Goal: Information Seeking & Learning: Learn about a topic

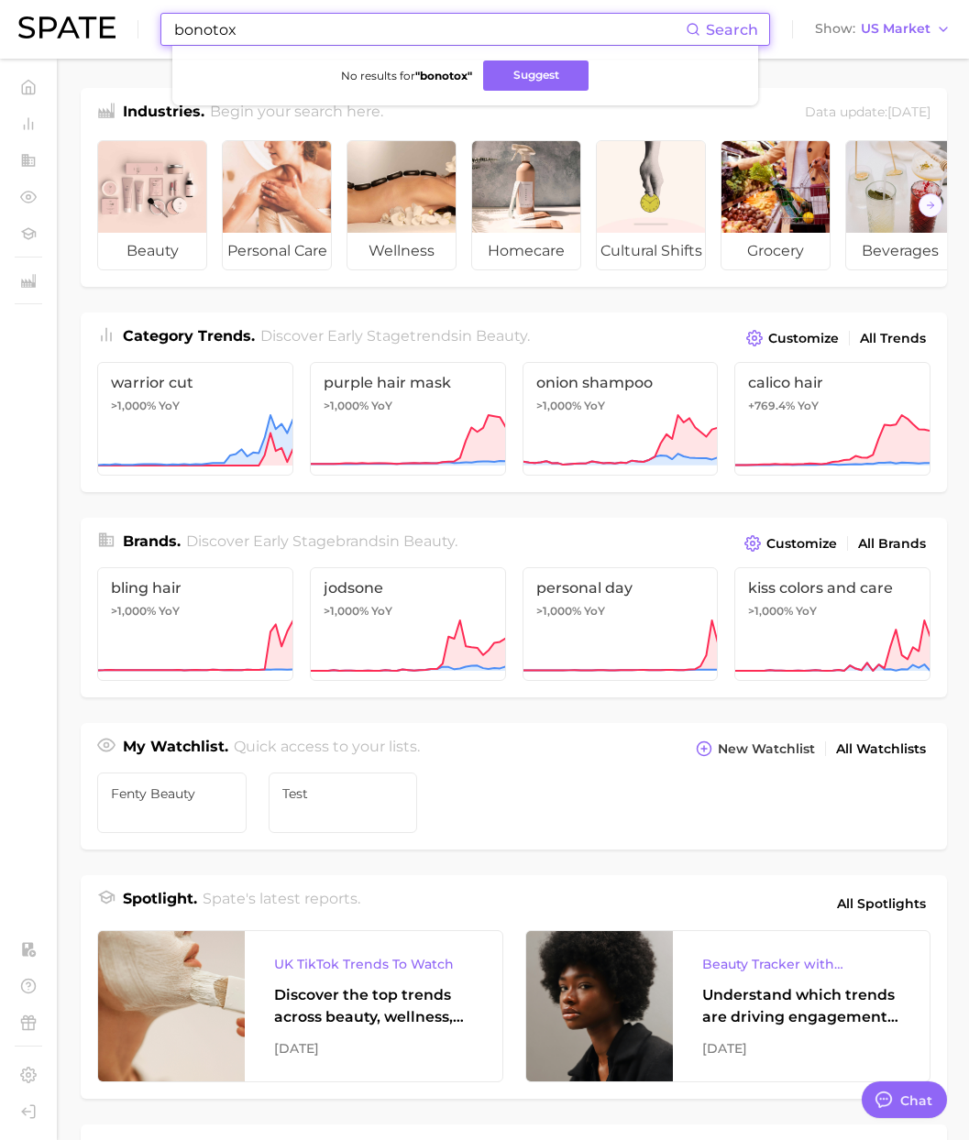
scroll to position [3004, 0]
drag, startPoint x: 282, startPoint y: 29, endPoint x: 90, endPoint y: 16, distance: 192.9
click at [90, 15] on div "bonotox Search No results for " bonotox " Suggest Show US Market" at bounding box center [484, 29] width 932 height 59
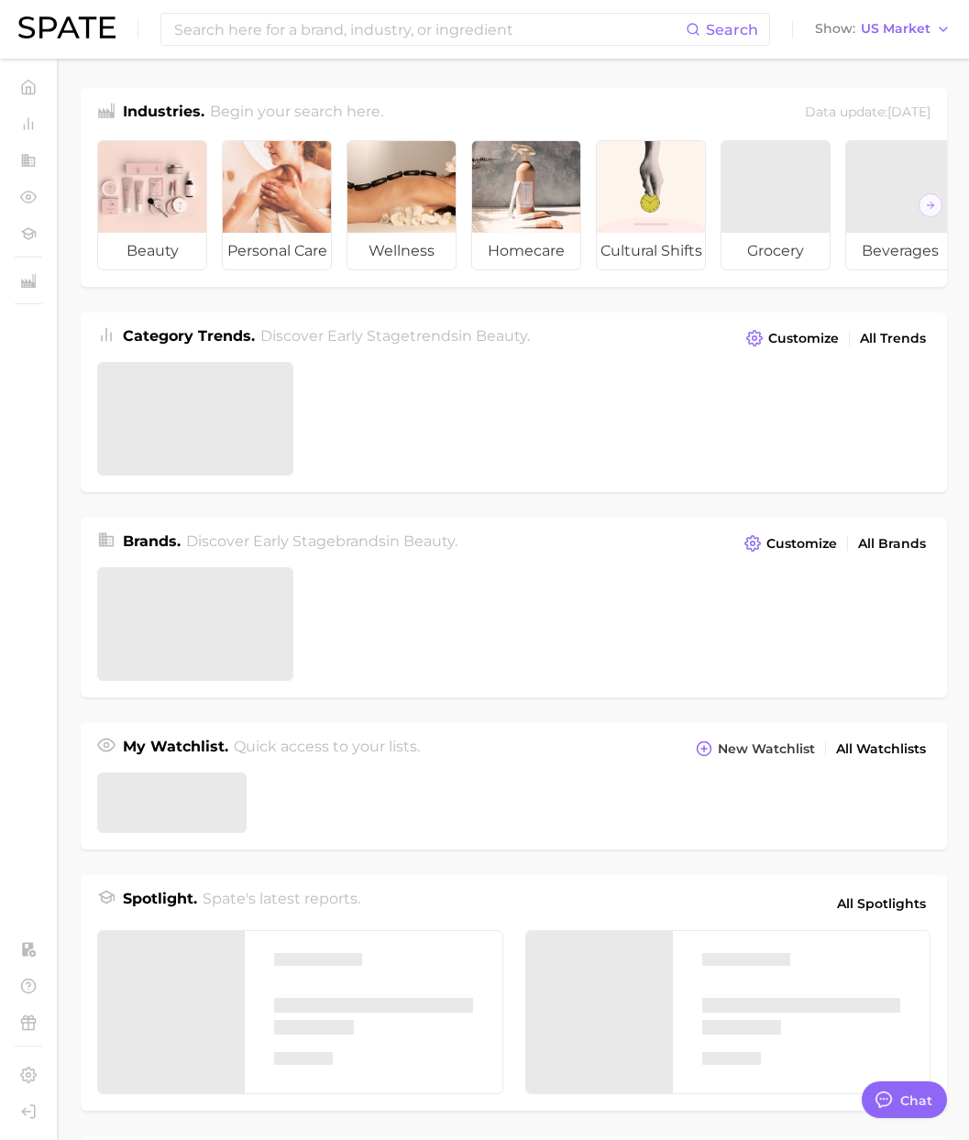
type textarea "x"
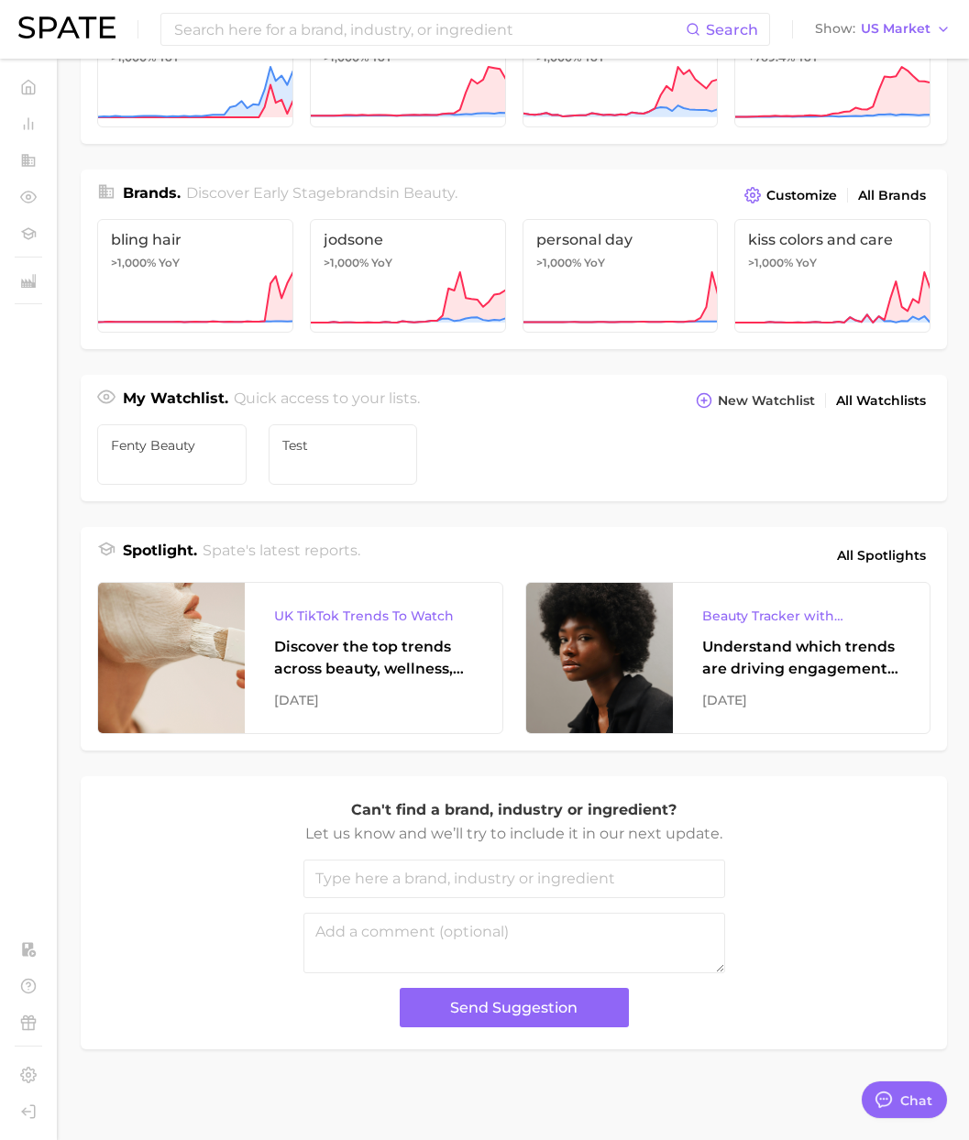
scroll to position [340, 0]
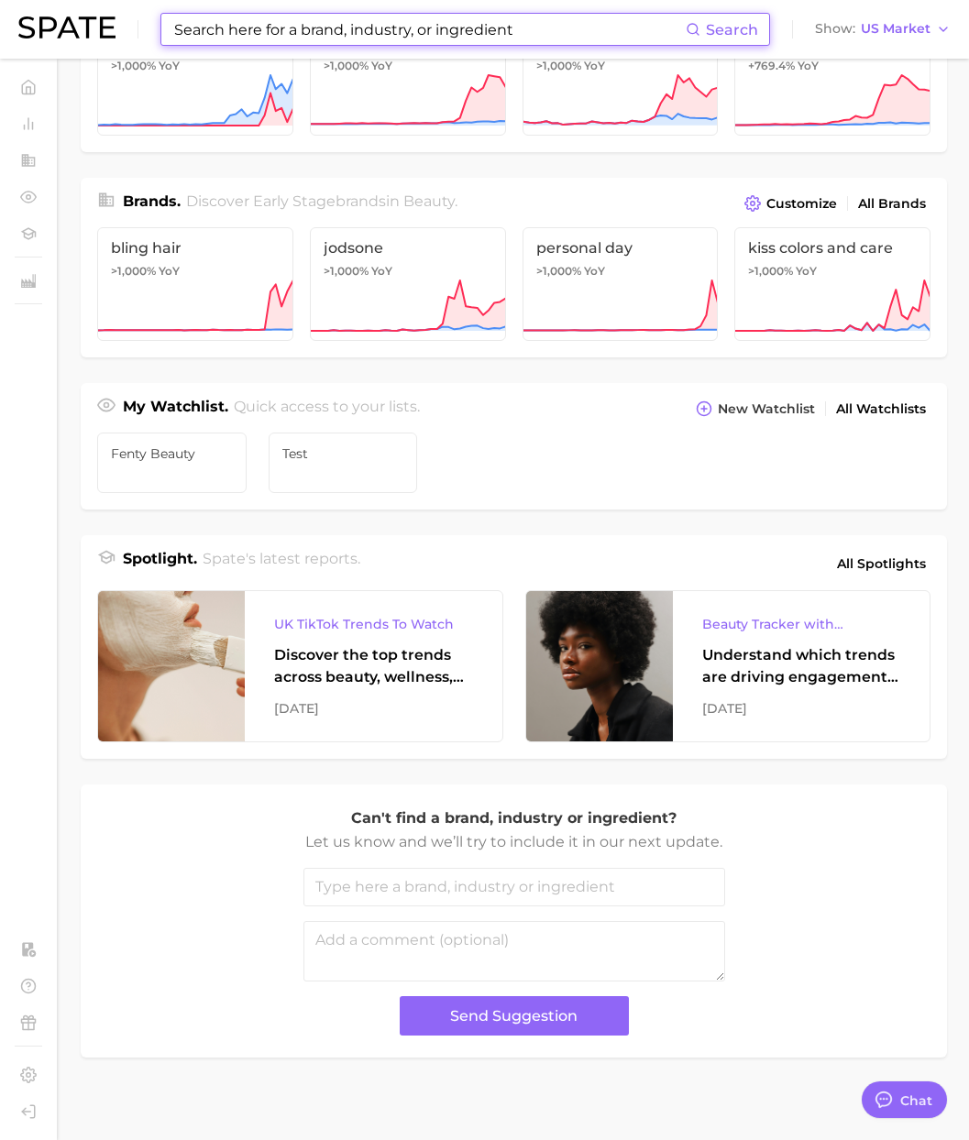
click at [208, 23] on input at bounding box center [428, 29] width 513 height 31
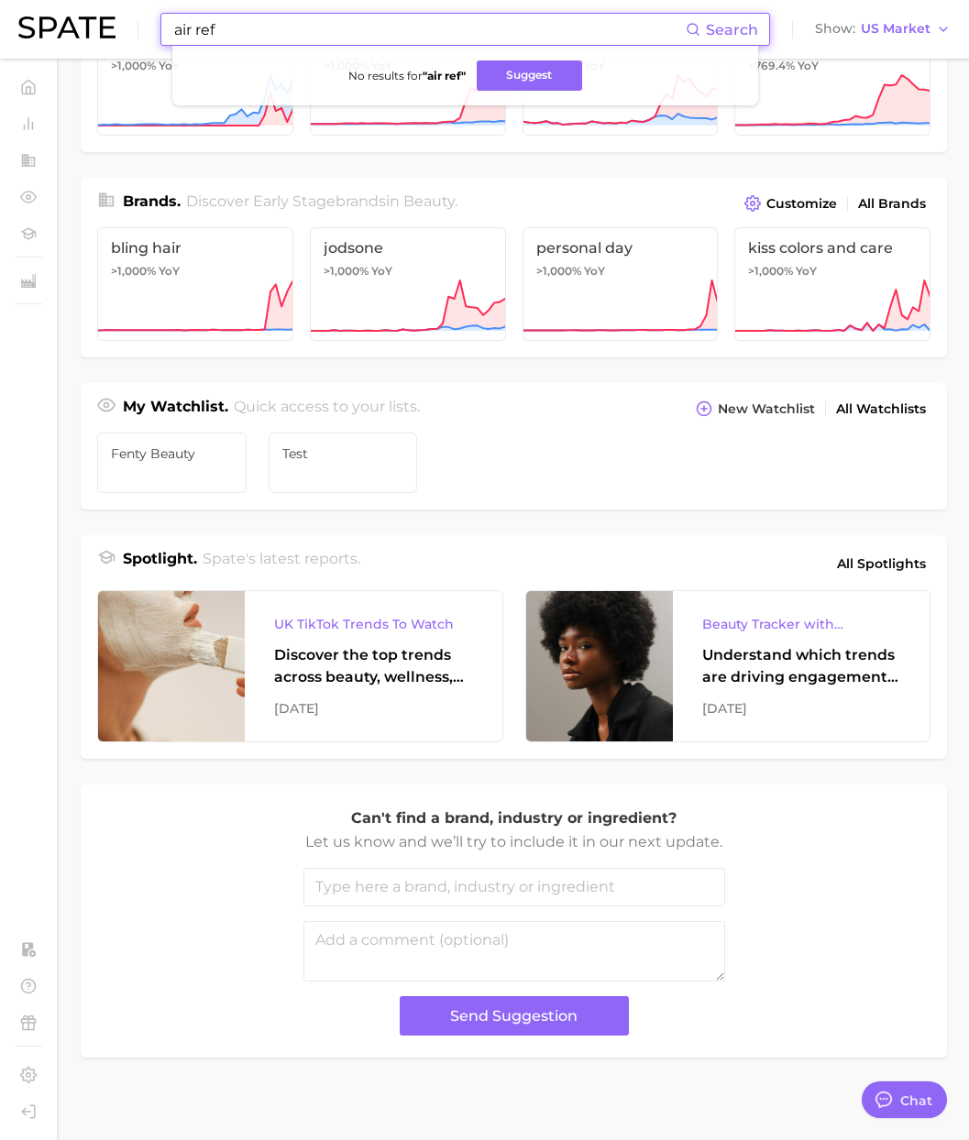
drag, startPoint x: 108, startPoint y: 18, endPoint x: 66, endPoint y: 14, distance: 42.4
click at [64, 14] on div "air ref Search No results for " air ref " Suggest Show US Market" at bounding box center [484, 29] width 932 height 59
paste input "freshener"
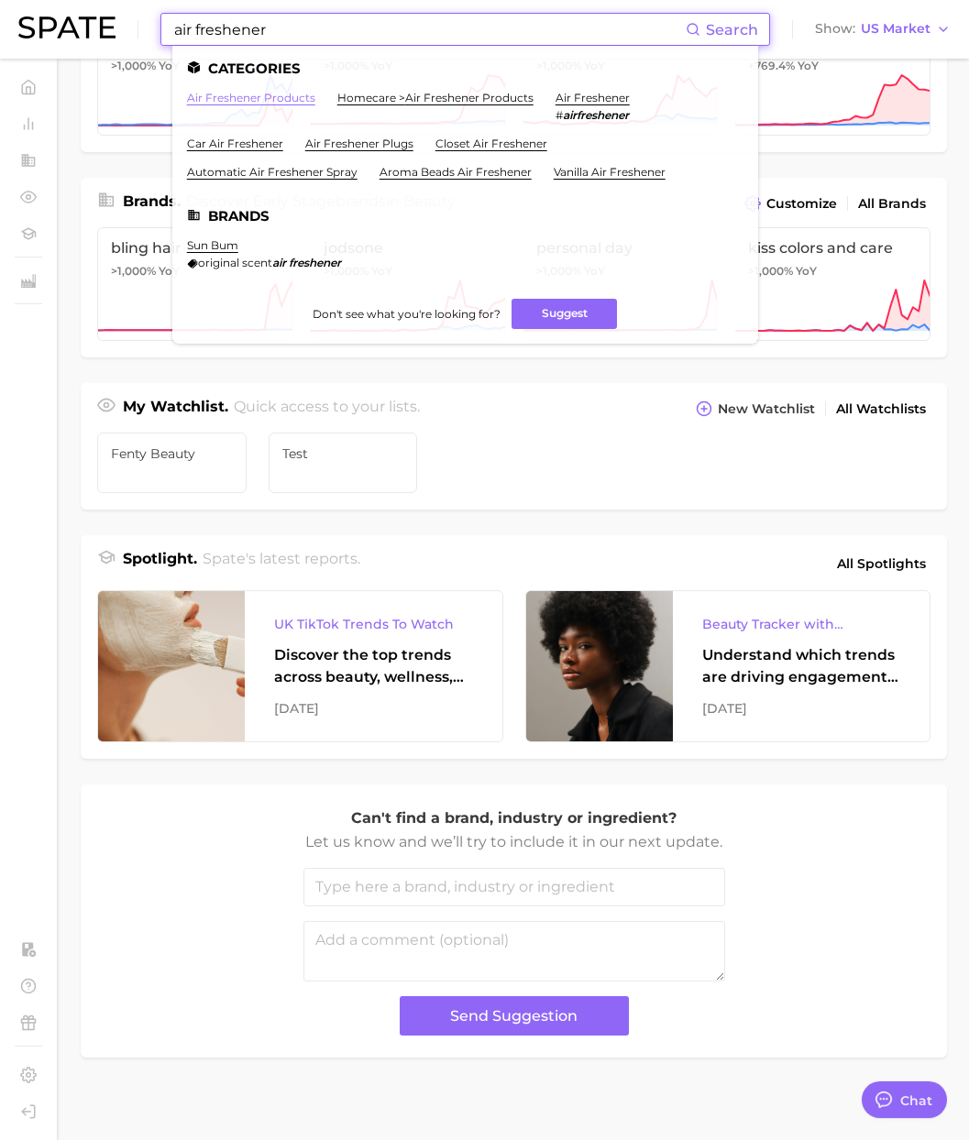
type input "air freshener"
click at [281, 101] on link "air freshener products" at bounding box center [251, 98] width 128 height 14
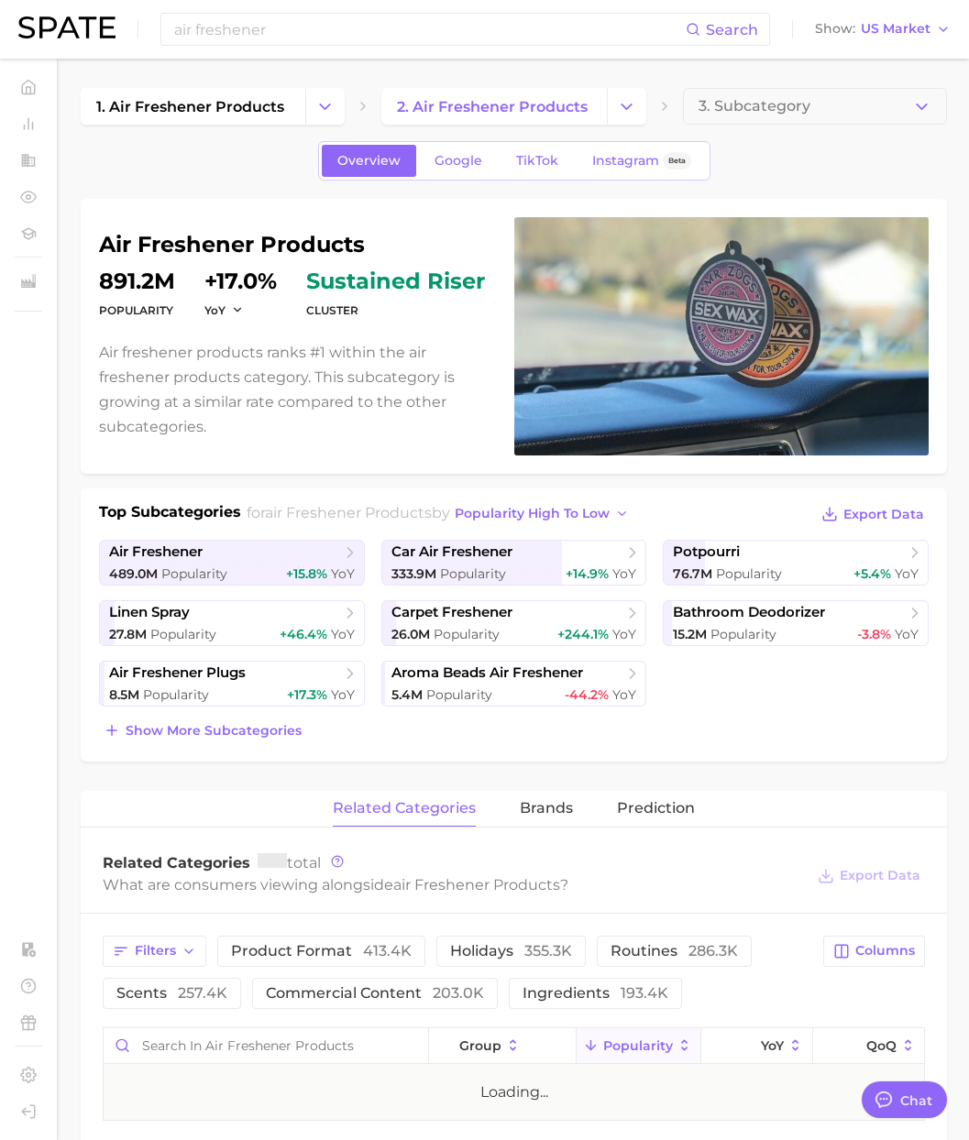
type textarea "x"
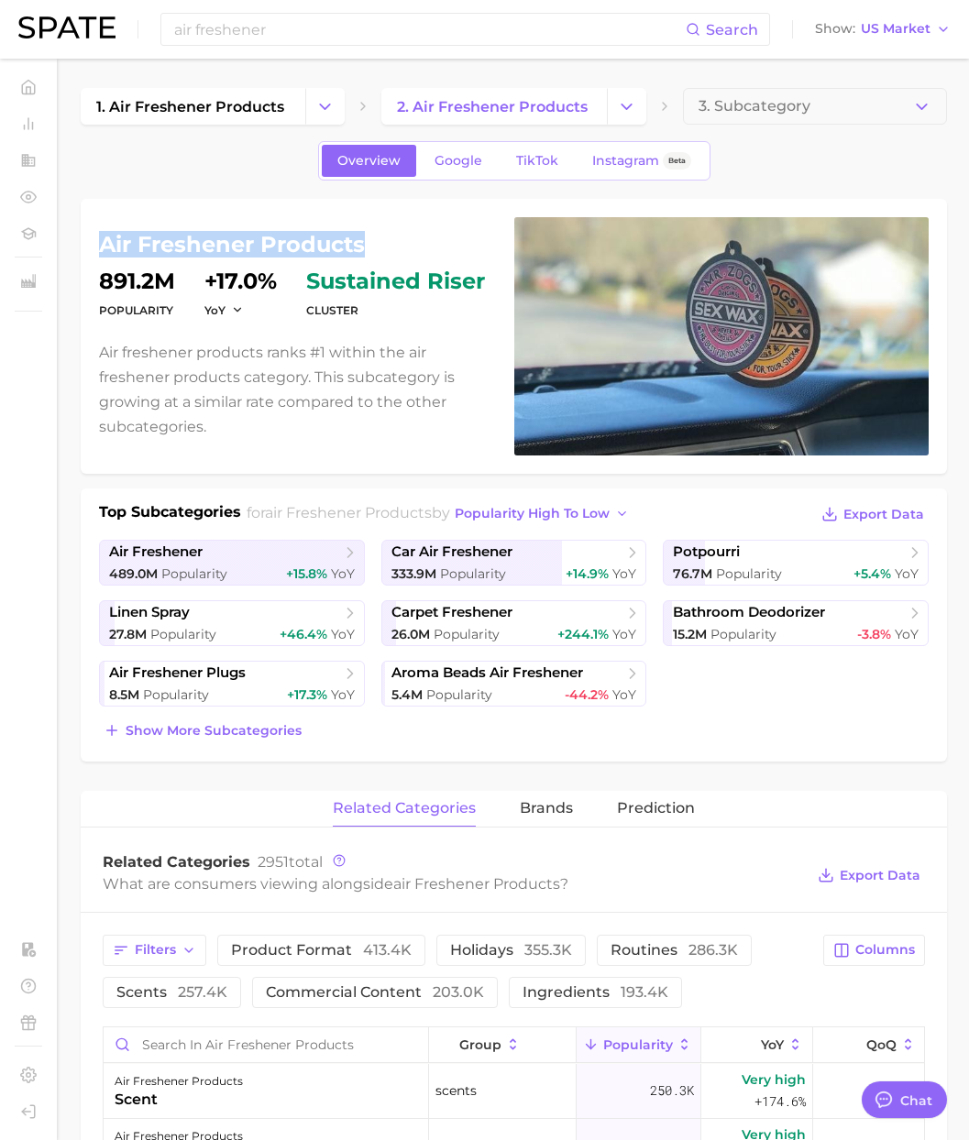
drag, startPoint x: 356, startPoint y: 243, endPoint x: 104, endPoint y: 247, distance: 252.1
click at [104, 247] on h1 "air freshener products" at bounding box center [295, 245] width 393 height 22
copy h1 "air freshener products"
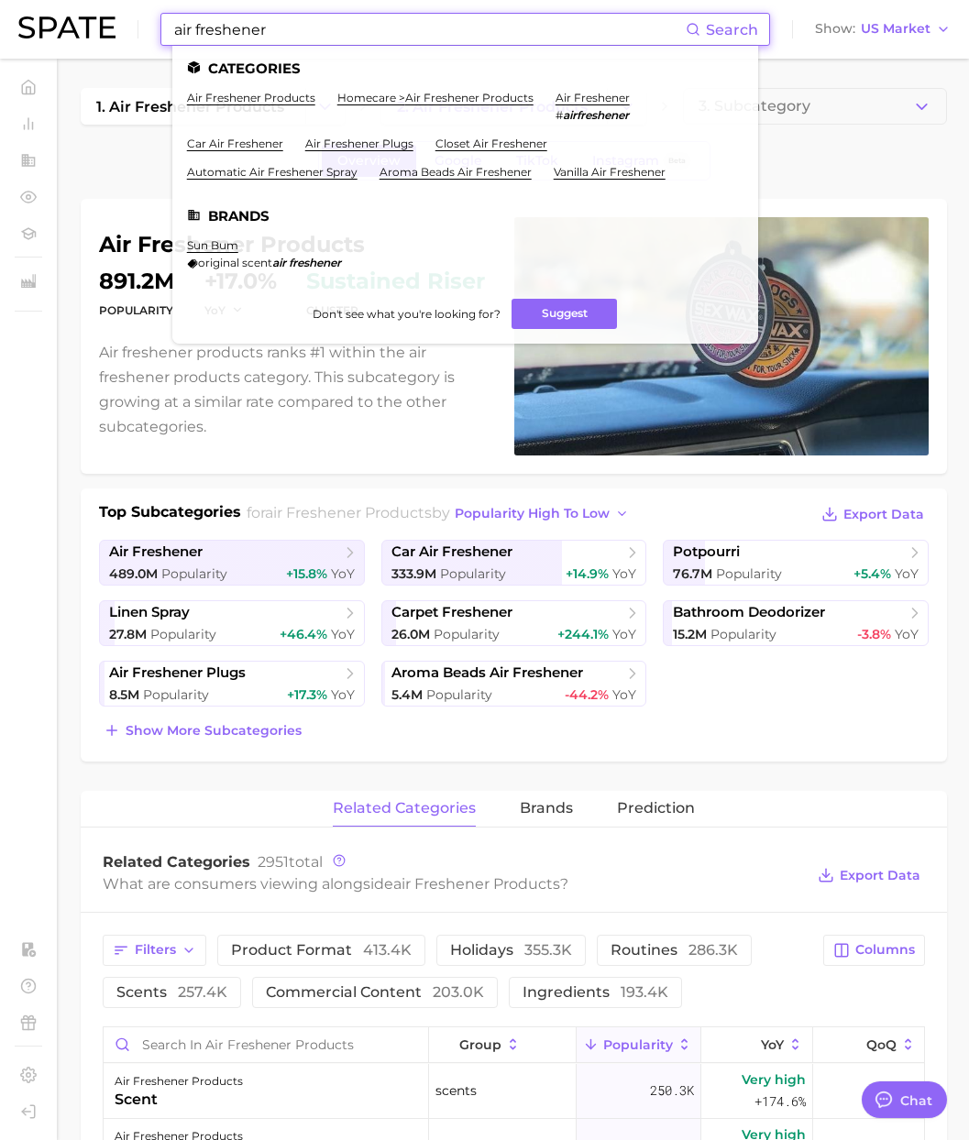
drag, startPoint x: 126, startPoint y: 38, endPoint x: -19, endPoint y: 31, distance: 145.9
click at [0, 31] on html "air freshener Search Categories air freshener products homecare > air freshener…" at bounding box center [484, 570] width 969 height 1140
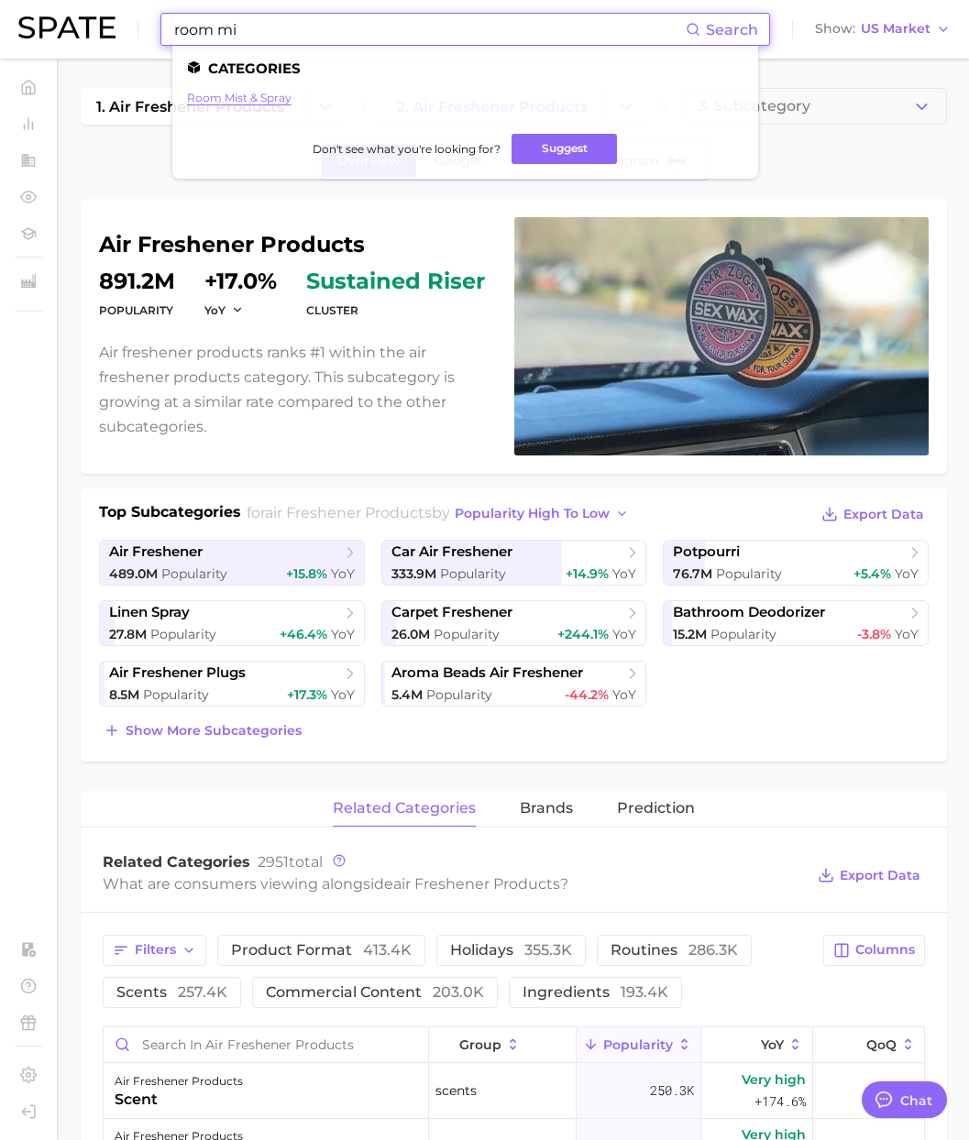
type input "room mi"
click at [230, 93] on link "room mist & spray" at bounding box center [239, 98] width 104 height 14
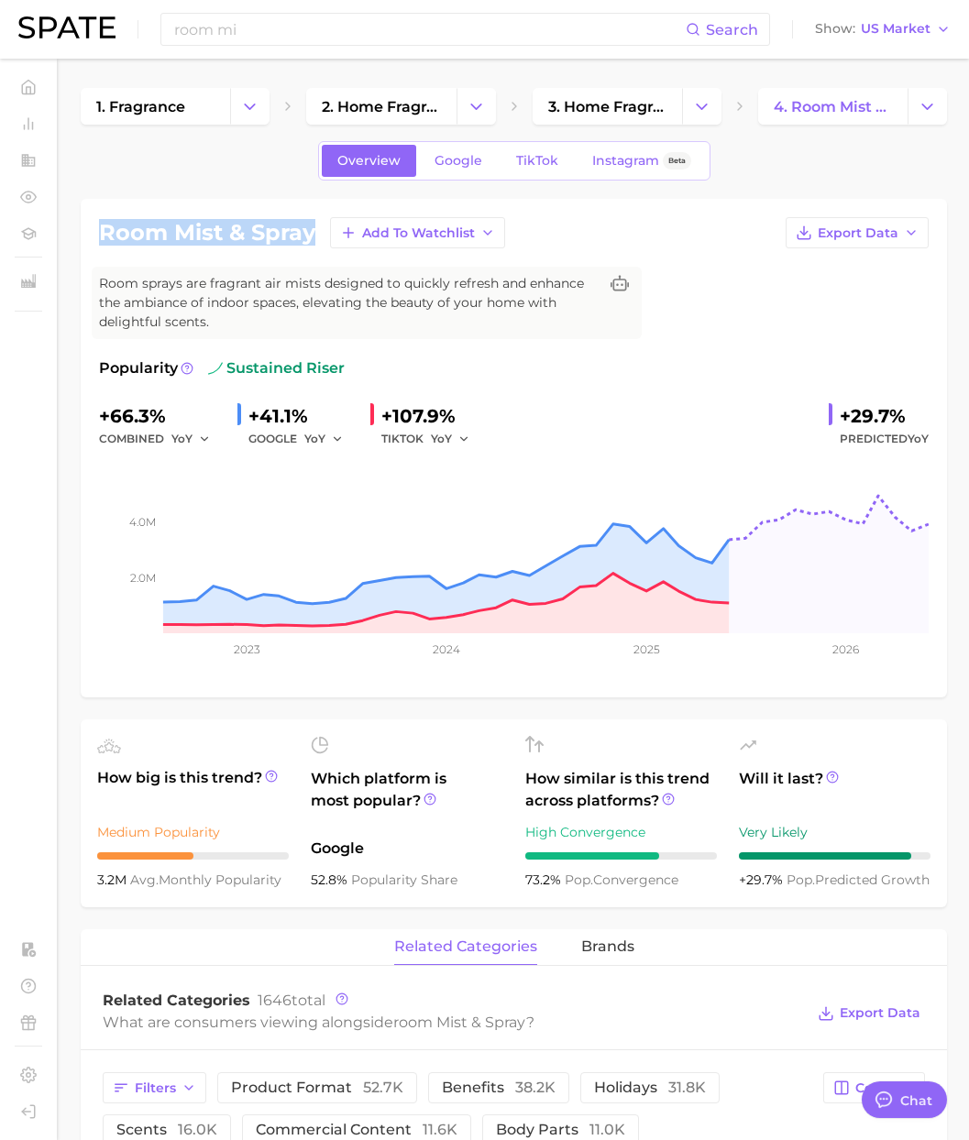
drag, startPoint x: 266, startPoint y: 236, endPoint x: 98, endPoint y: 232, distance: 167.8
click at [99, 232] on h1 "room mist & spray" at bounding box center [207, 233] width 216 height 22
copy h1 "room mist & spray"
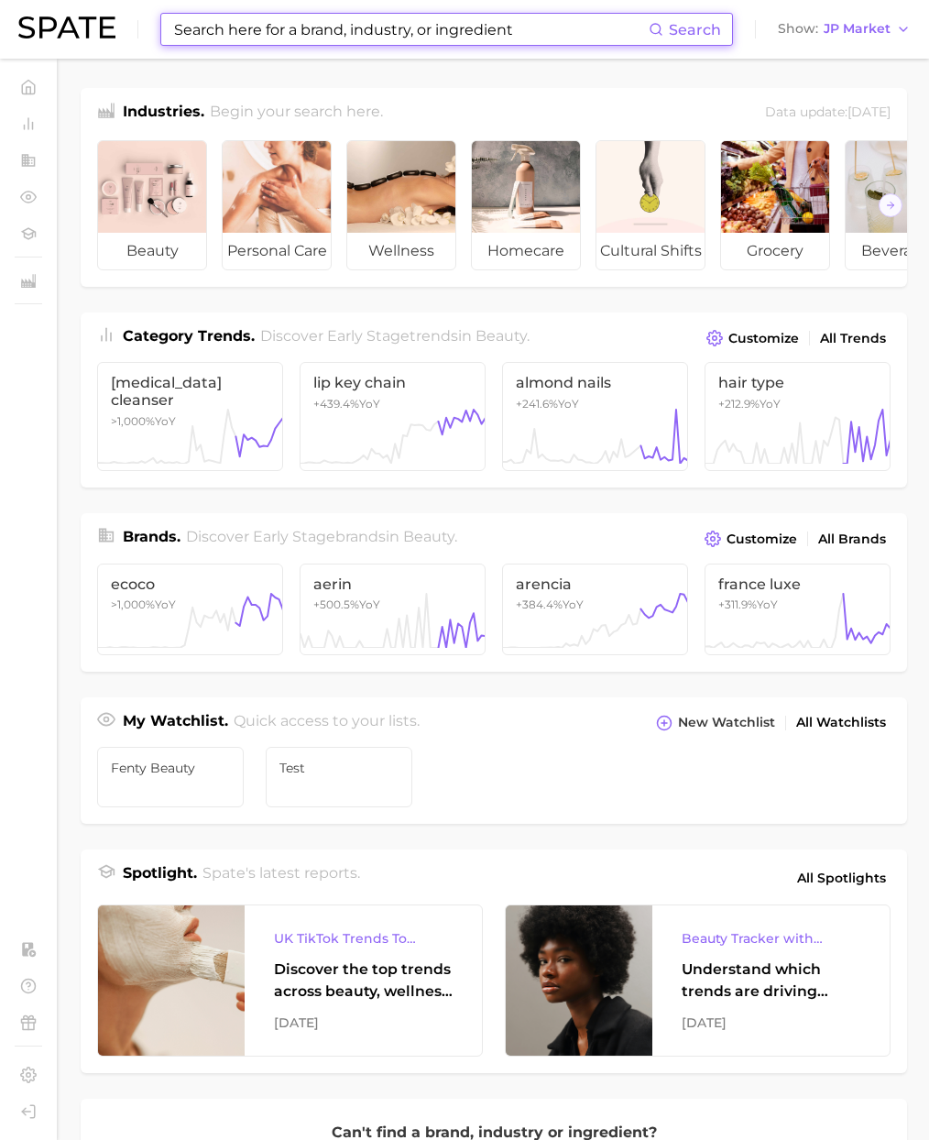
click at [456, 34] on input at bounding box center [410, 29] width 477 height 31
paste input "stetson"
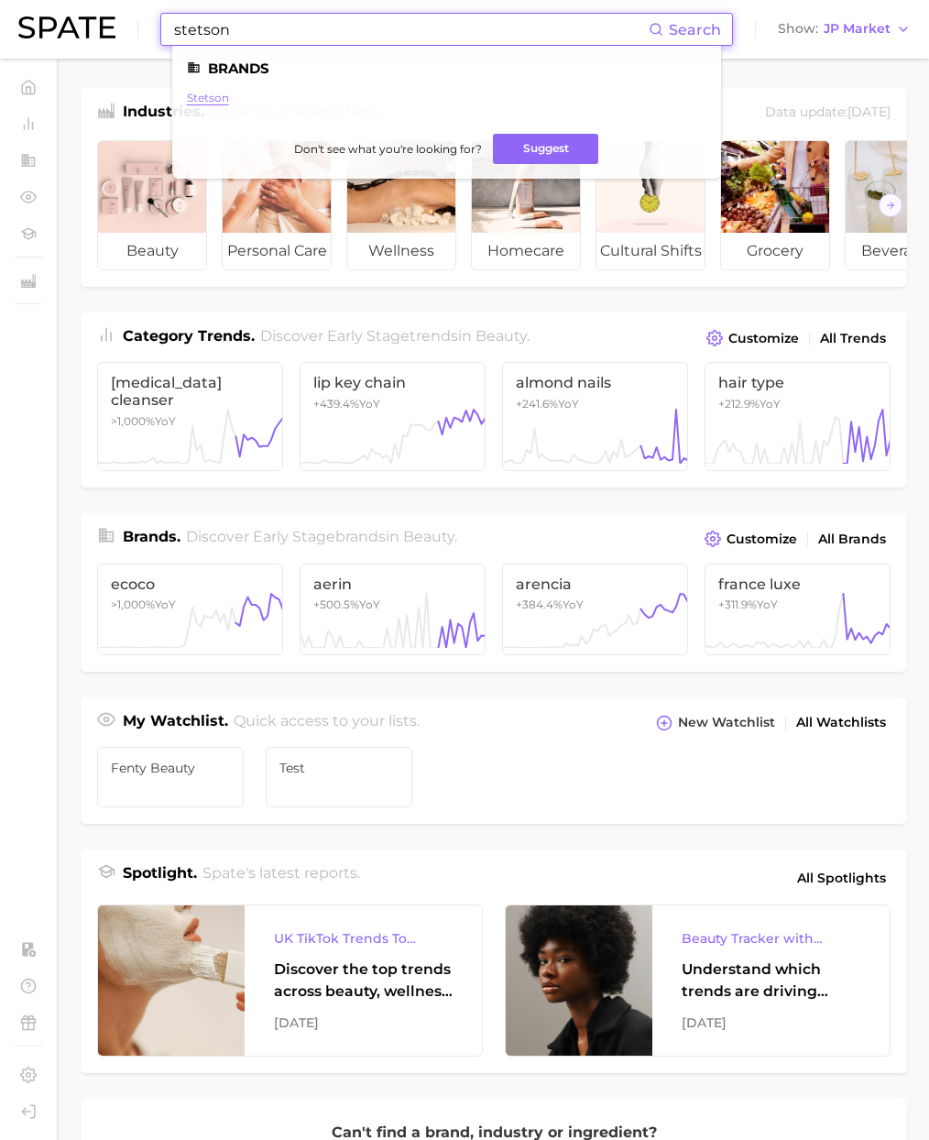
type input "stetson"
click at [203, 99] on link "stetson" at bounding box center [208, 98] width 42 height 14
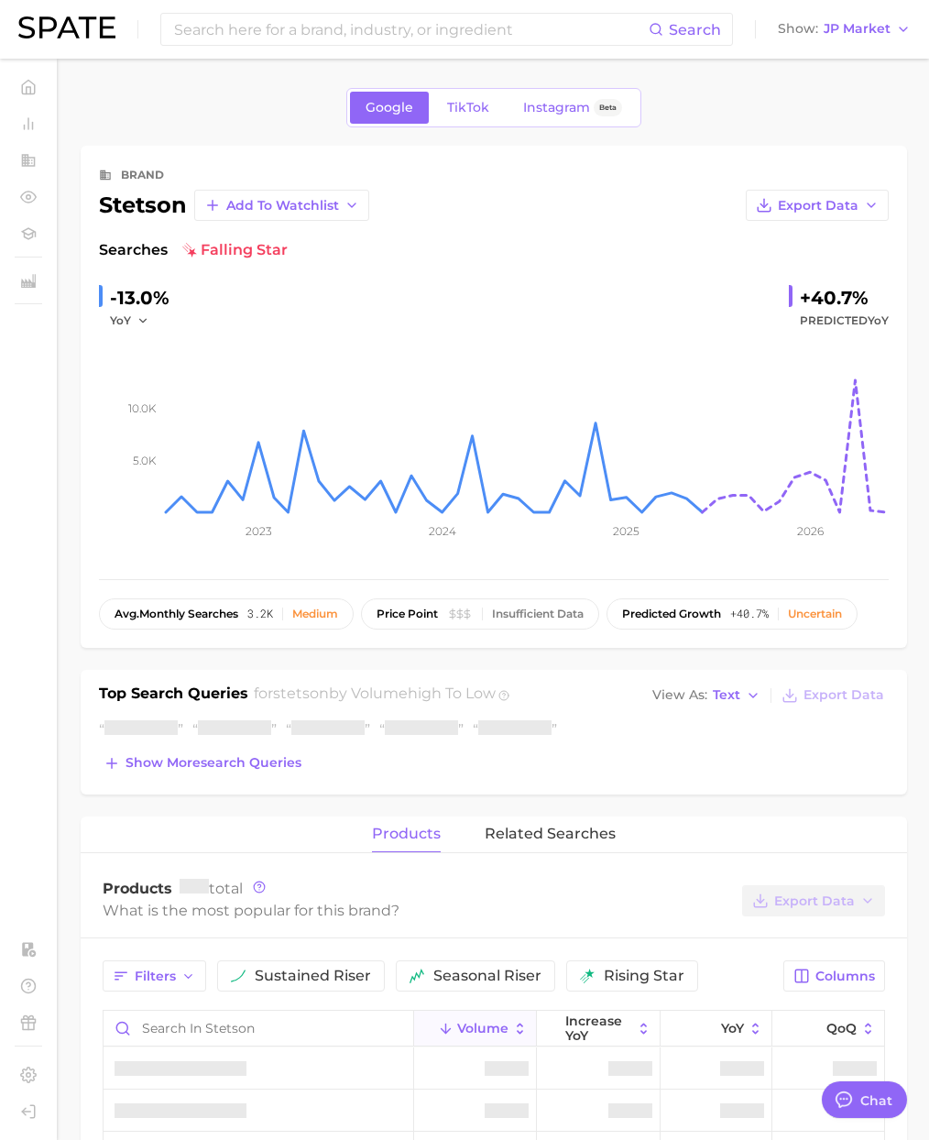
type textarea "x"
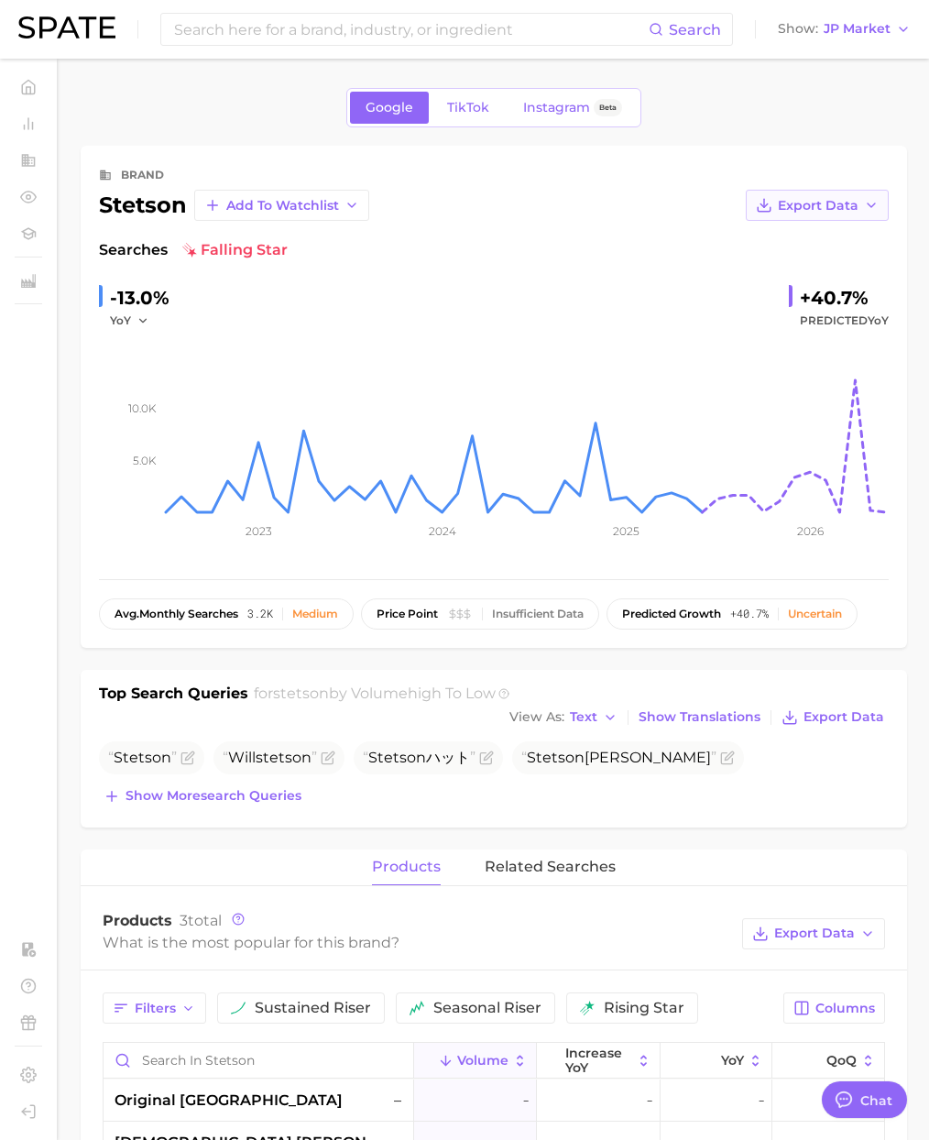
scroll to position [3004, 0]
click at [373, 32] on input at bounding box center [410, 29] width 477 height 31
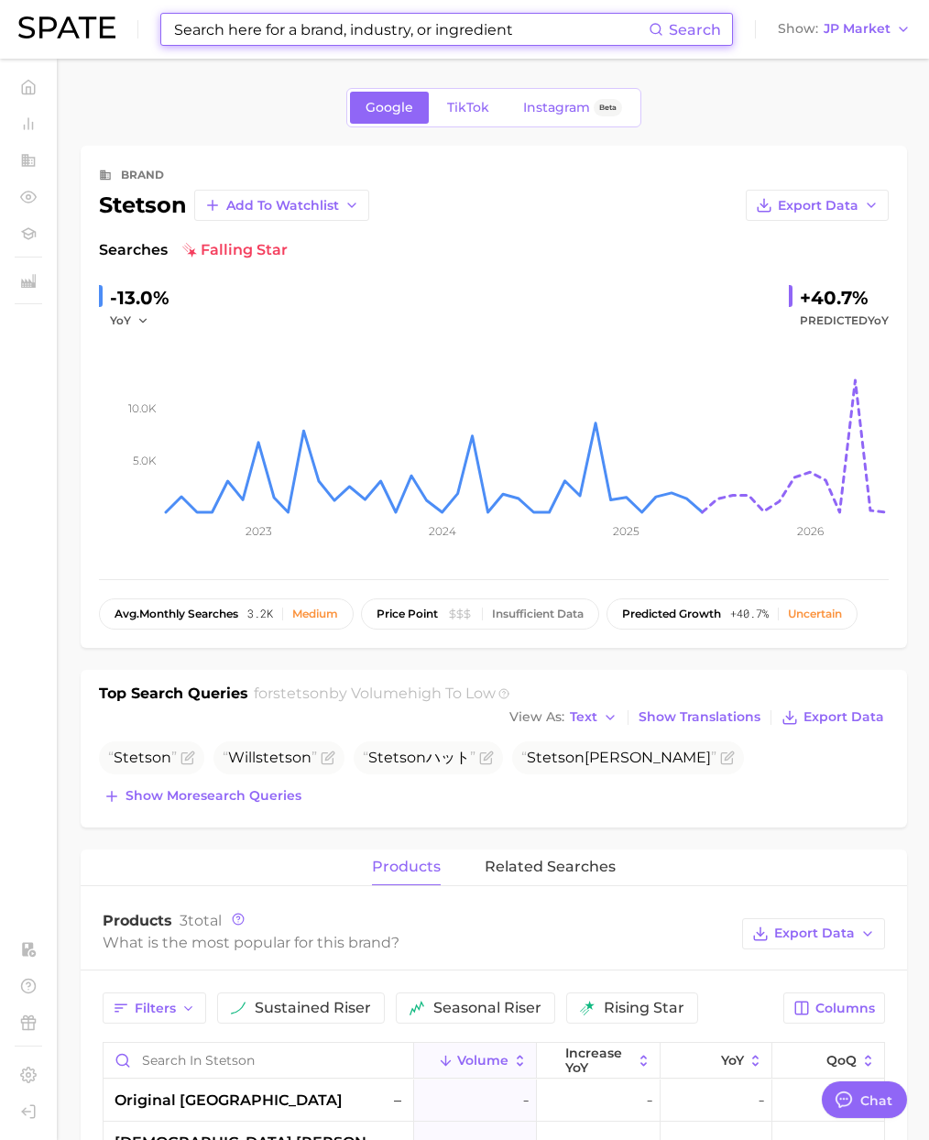
paste input "hume"
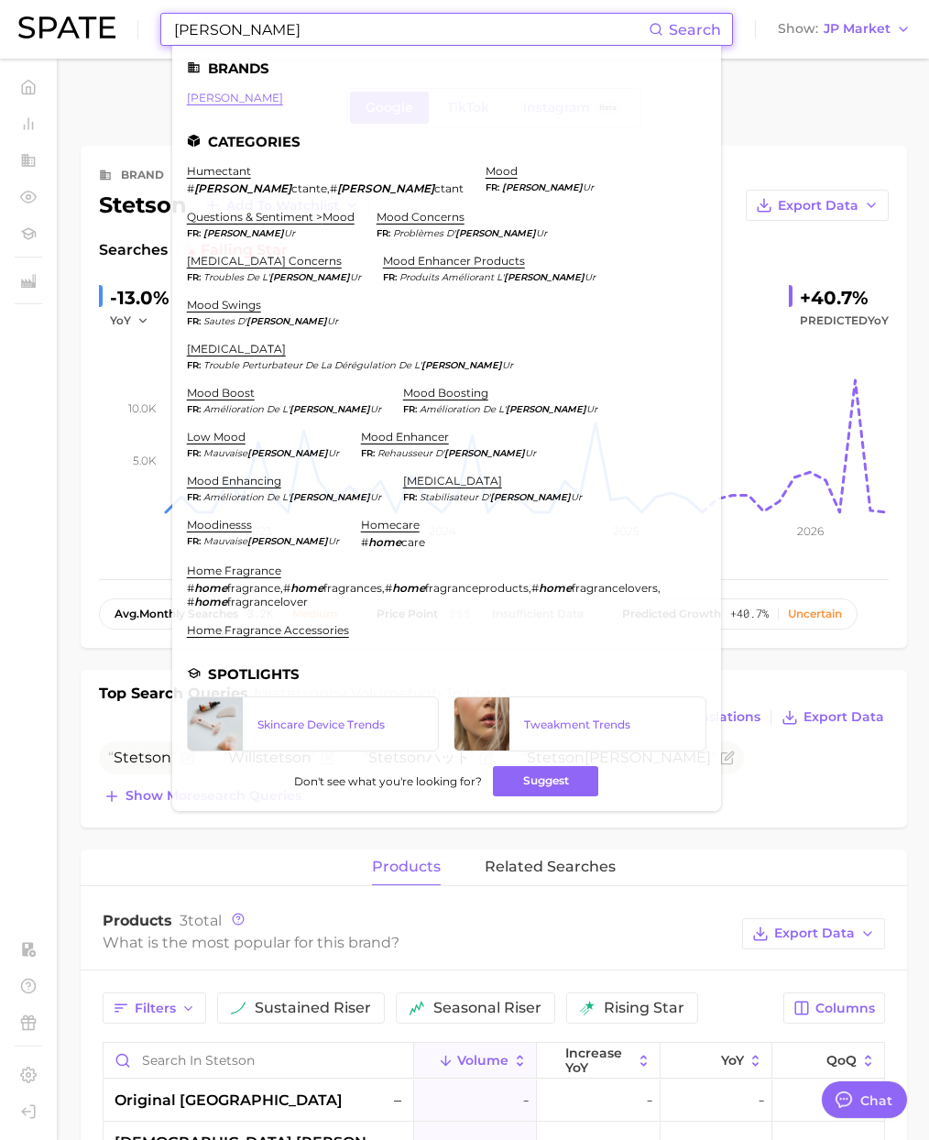
type input "hume"
click at [206, 95] on link "hume" at bounding box center [235, 98] width 96 height 14
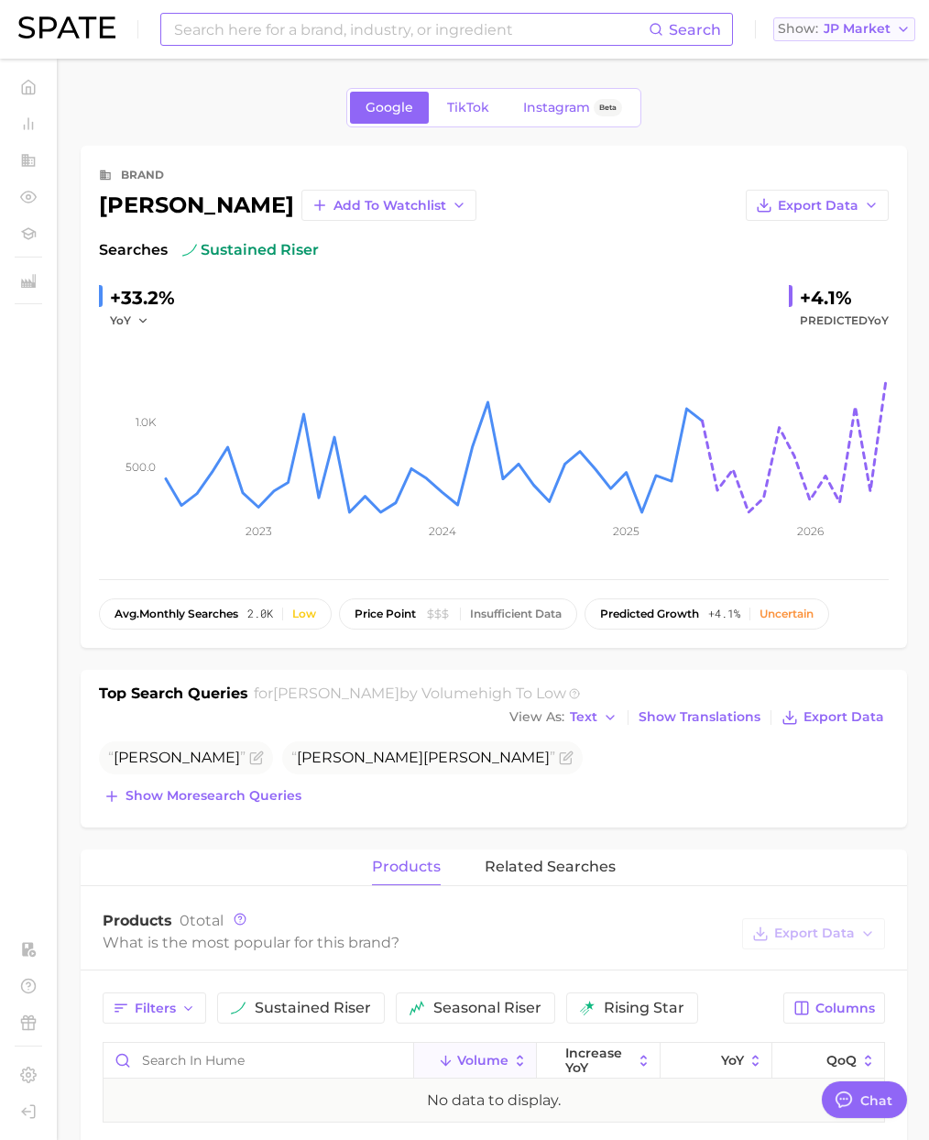
click at [874, 27] on span "JP Market" at bounding box center [857, 29] width 67 height 10
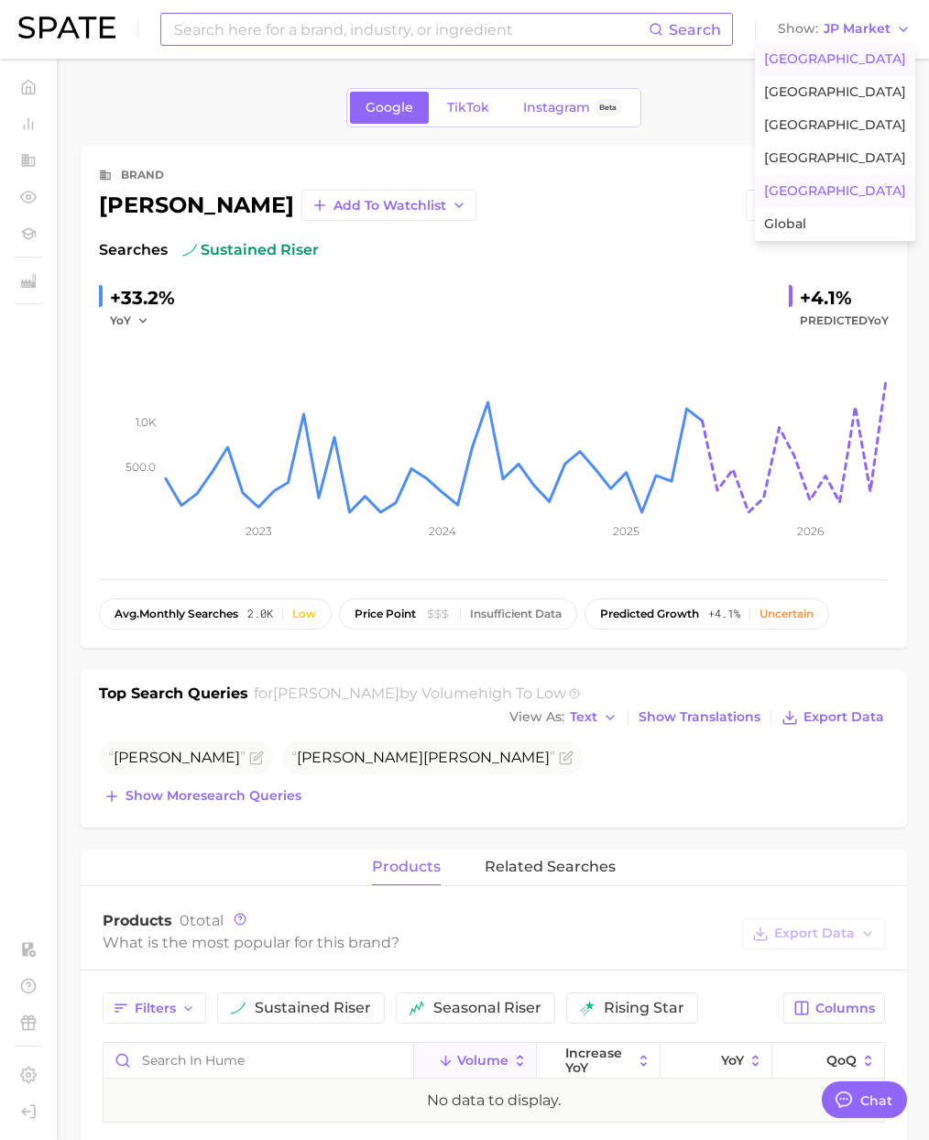
click at [858, 55] on span "United States" at bounding box center [835, 59] width 142 height 16
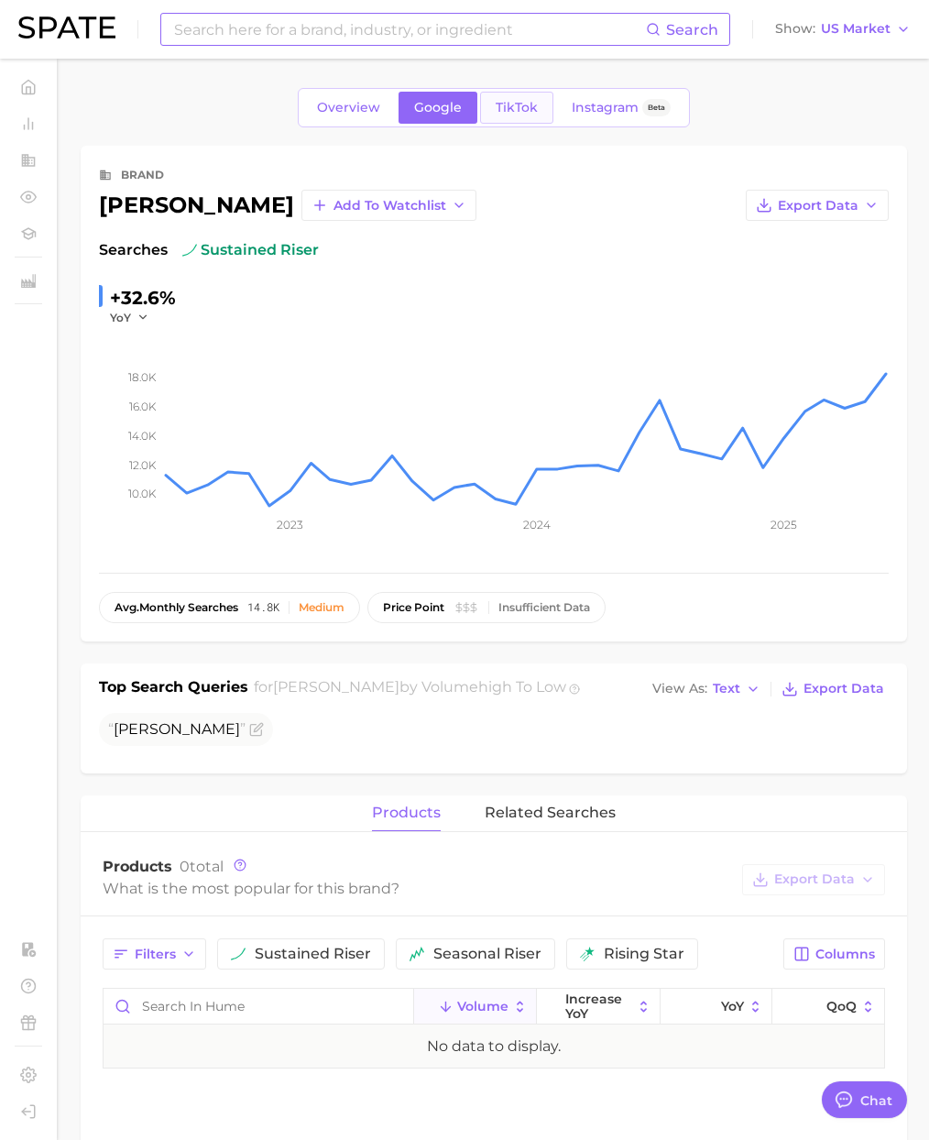
click at [513, 122] on link "TikTok" at bounding box center [516, 108] width 73 height 32
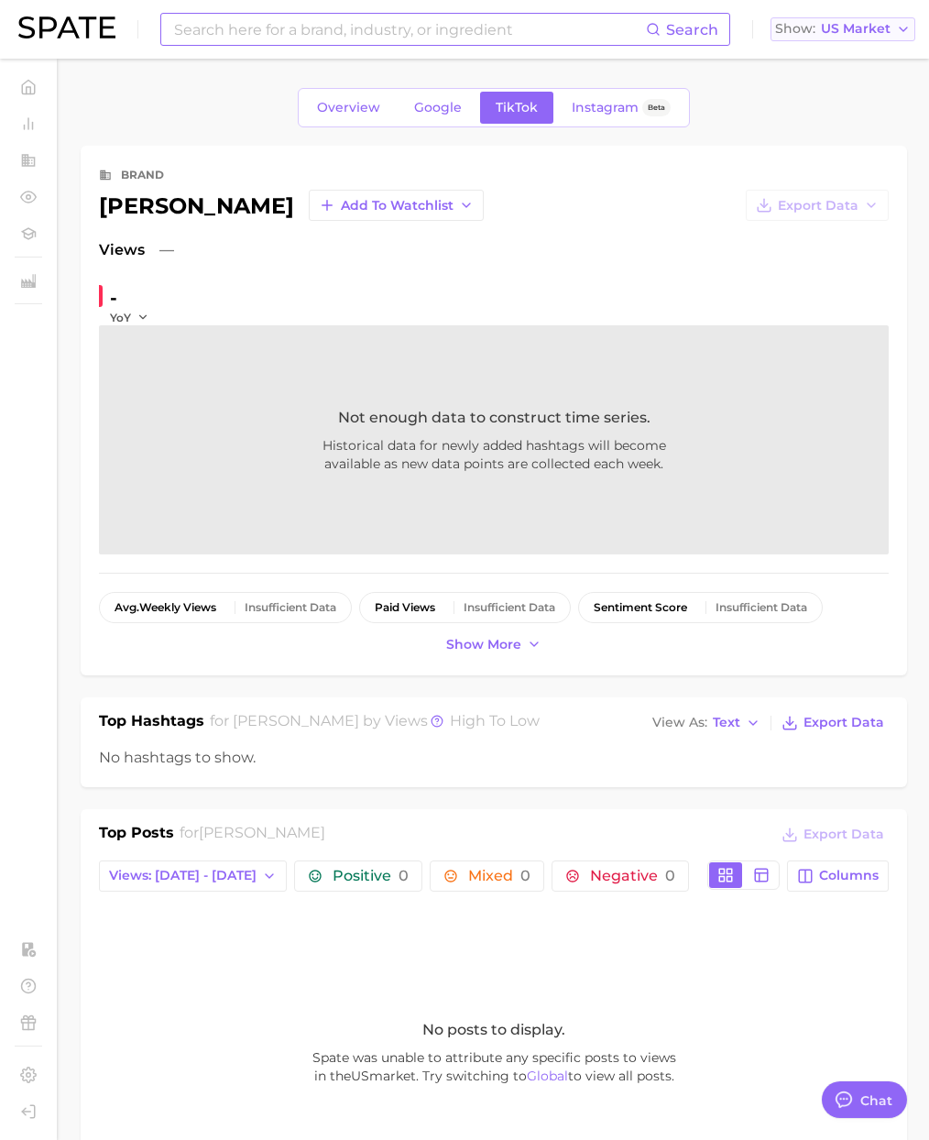
click at [815, 34] on span "Show" at bounding box center [795, 29] width 40 height 10
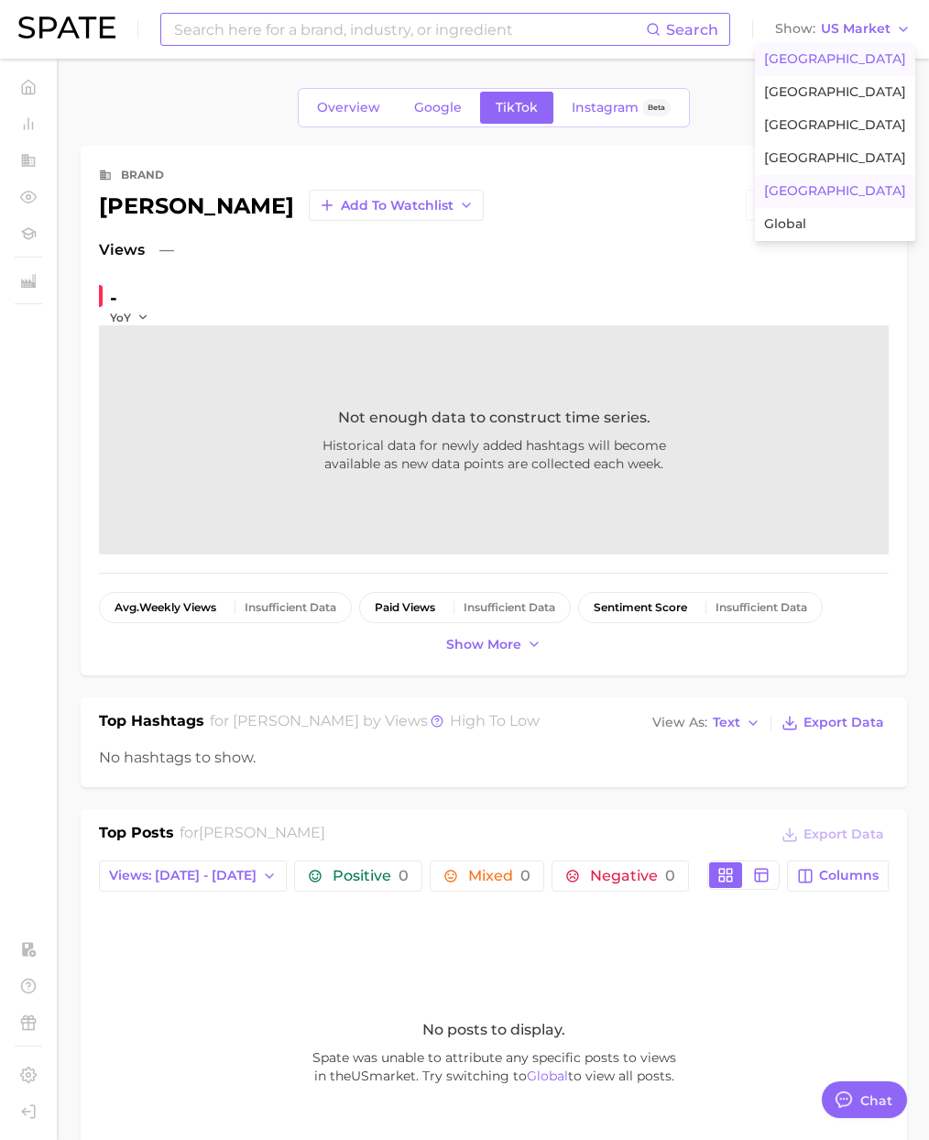
click at [823, 191] on button "Japan" at bounding box center [835, 191] width 160 height 33
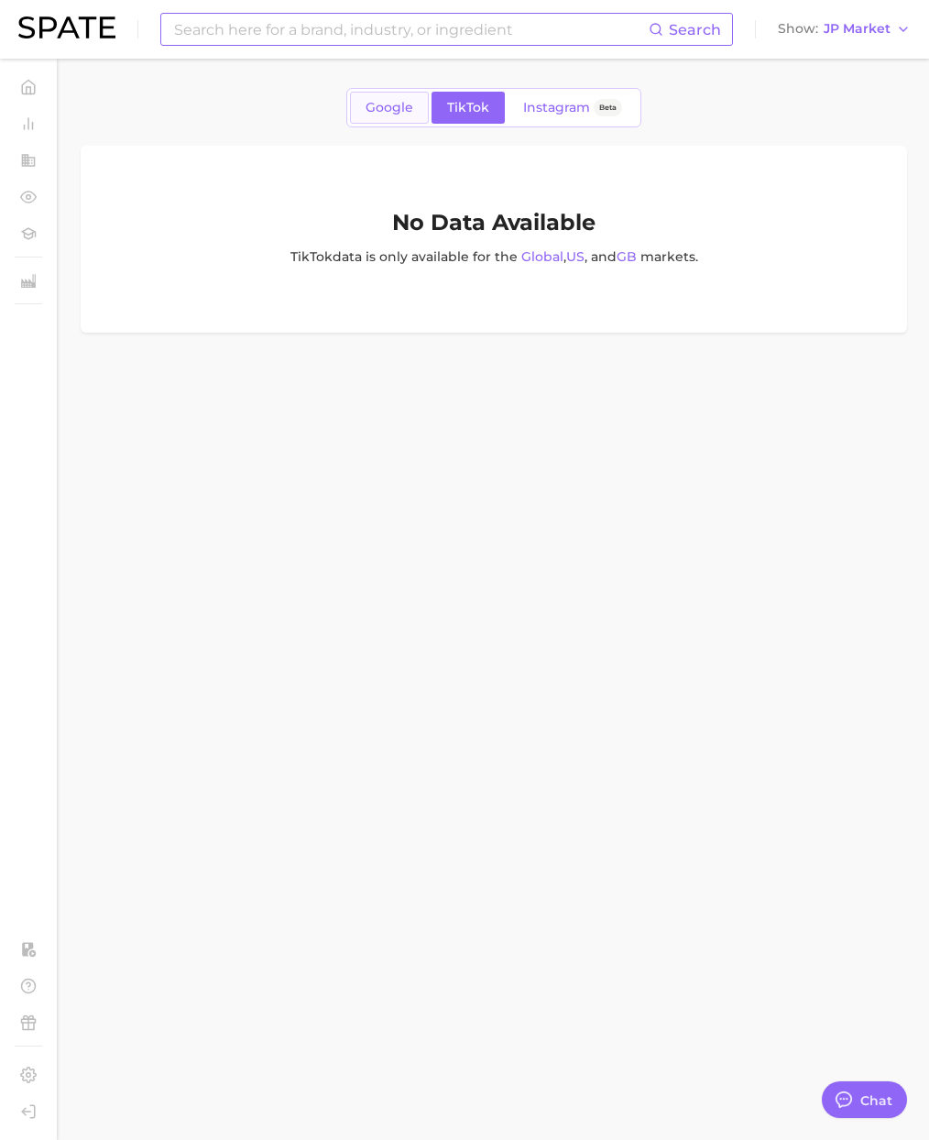
click at [392, 107] on span "Google" at bounding box center [390, 108] width 48 height 16
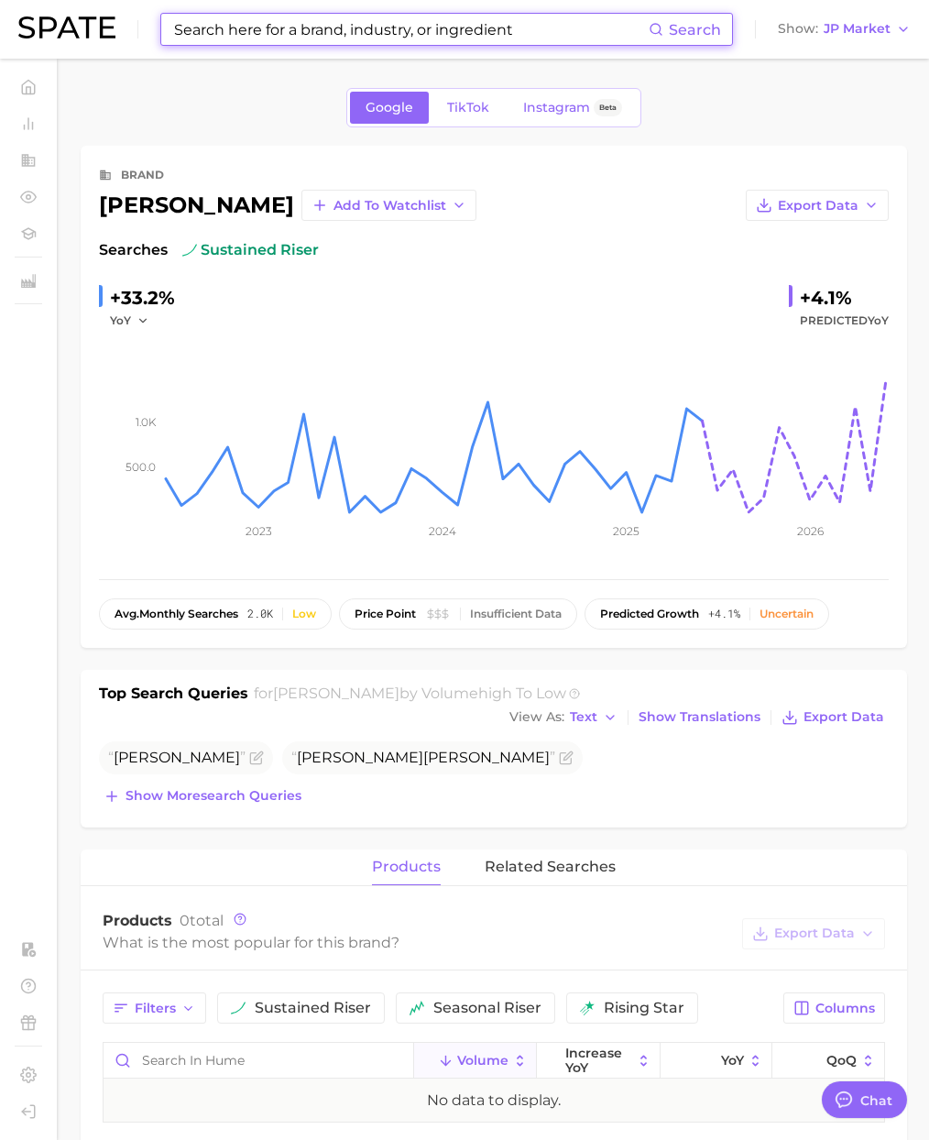
click at [355, 36] on input at bounding box center [410, 29] width 477 height 31
paste input "her universe"
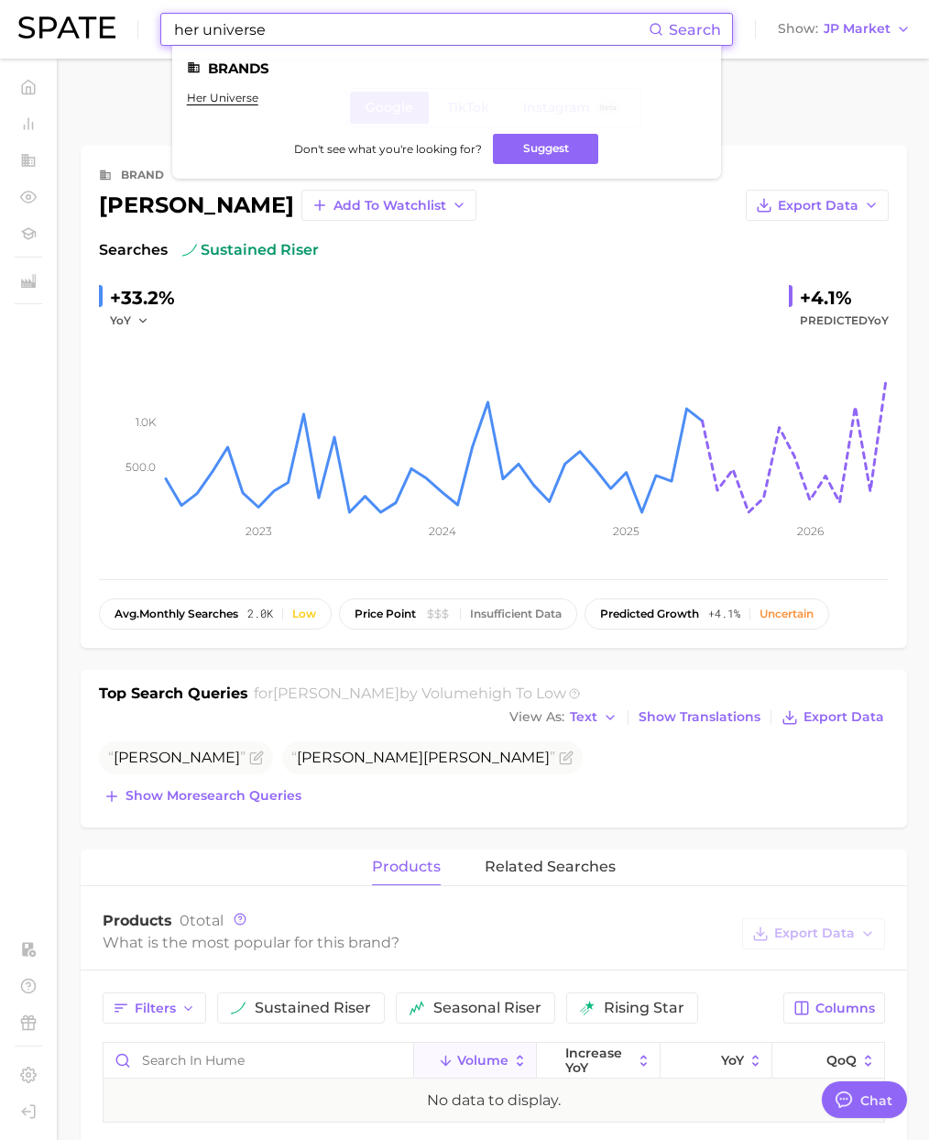
type input "her universe"
click at [226, 89] on ul "Brands her universe Don't see what you're looking for? Suggest" at bounding box center [446, 112] width 549 height 133
click at [227, 93] on link "her universe" at bounding box center [222, 98] width 71 height 14
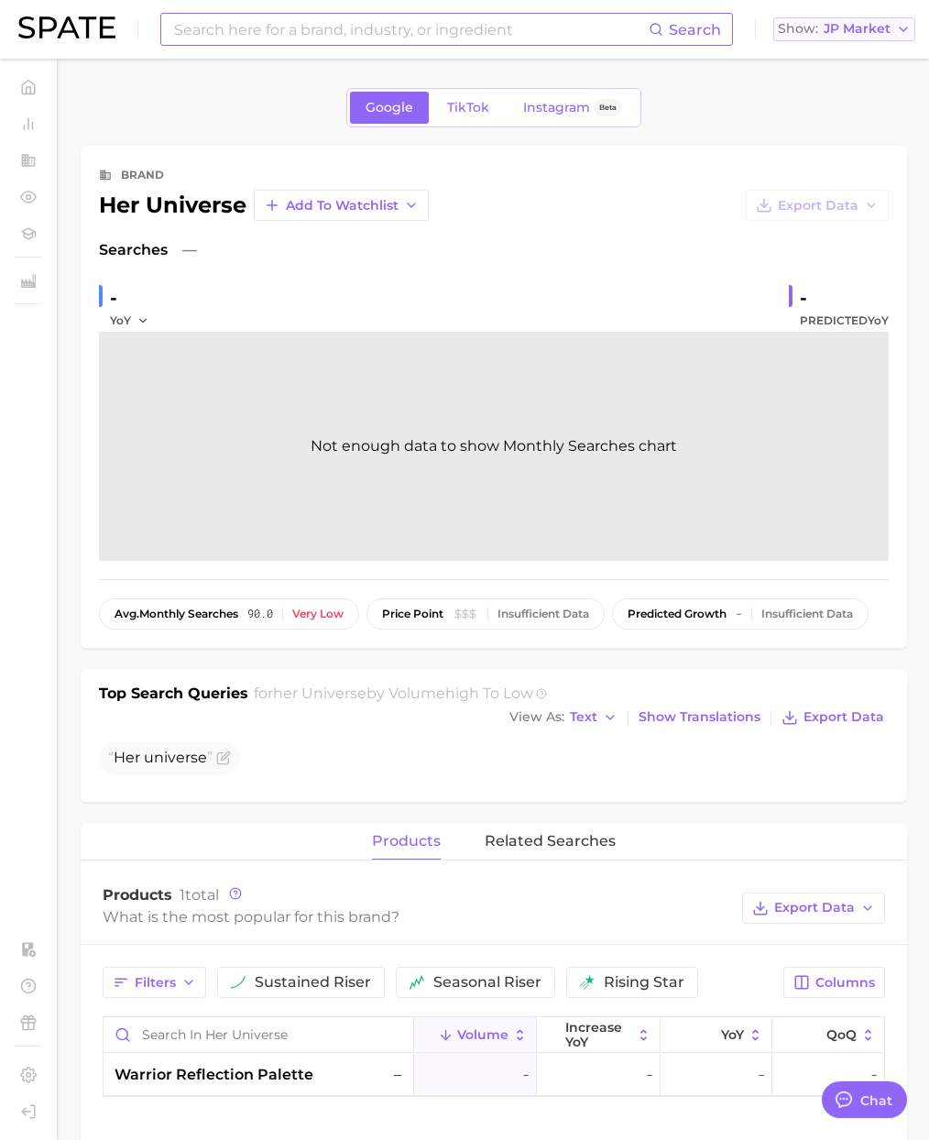
click at [824, 24] on span "JP Market" at bounding box center [857, 29] width 67 height 10
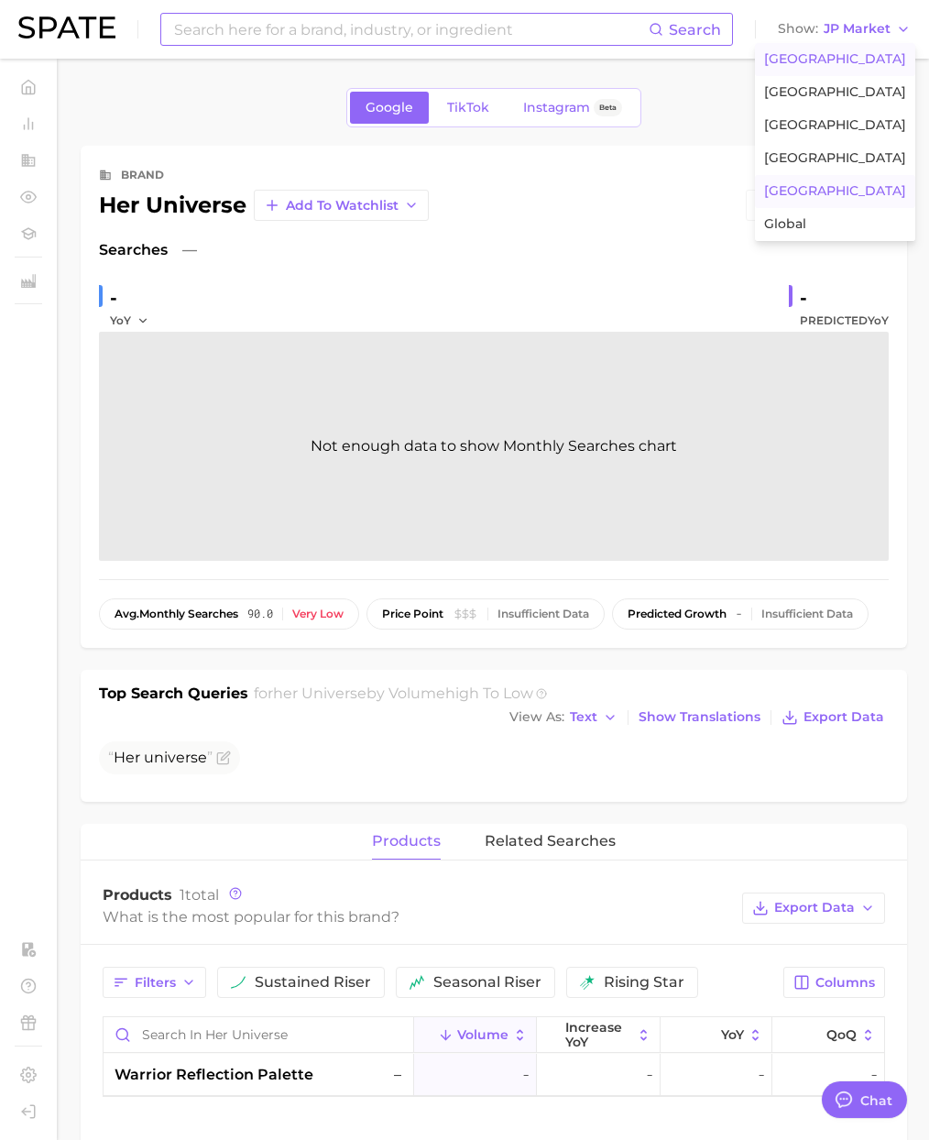
click at [839, 60] on span "United States" at bounding box center [835, 59] width 142 height 16
